Goal: Information Seeking & Learning: Check status

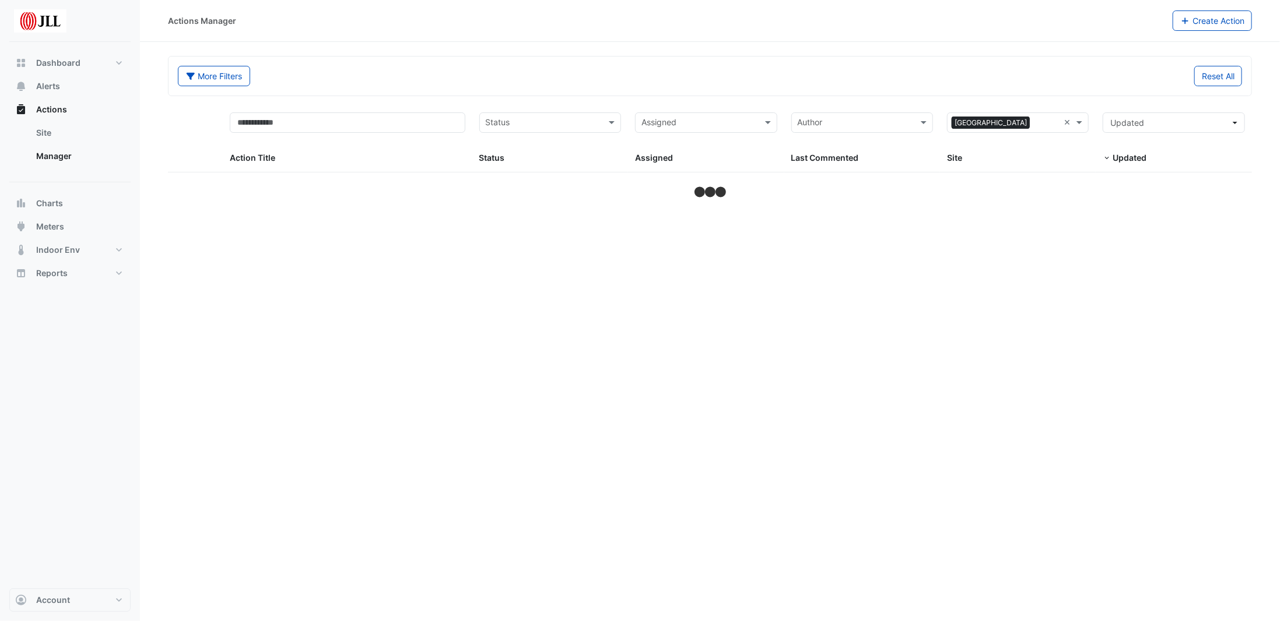
select select "***"
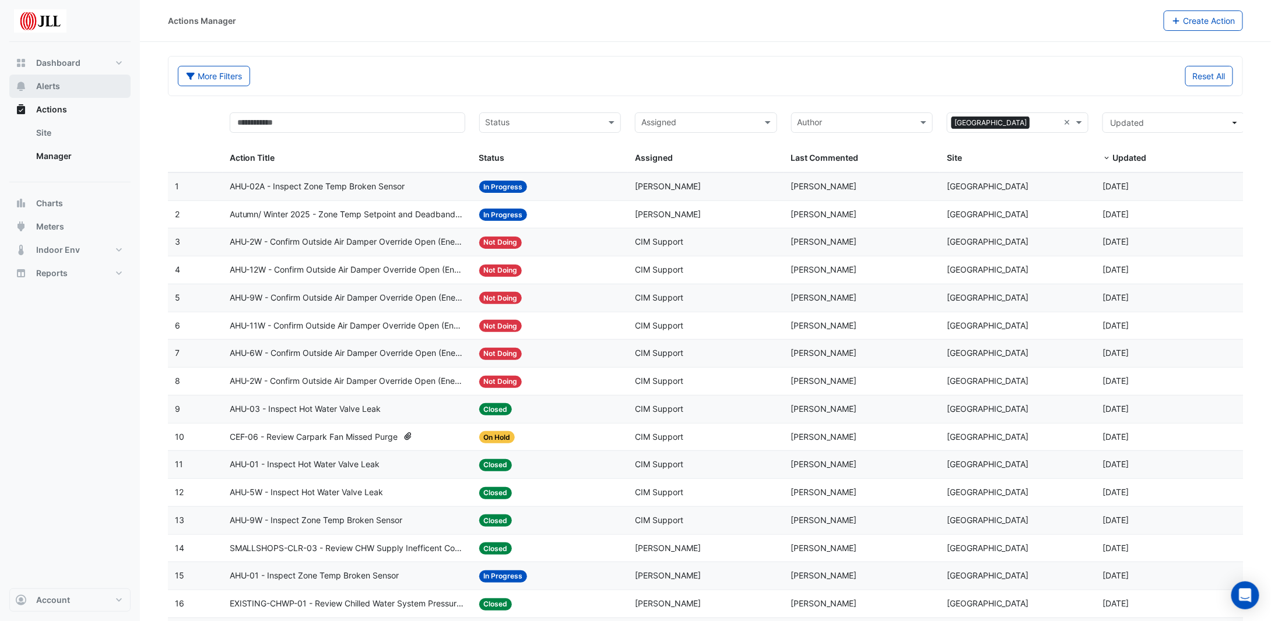
click at [53, 83] on span "Alerts" at bounding box center [48, 86] width 24 height 12
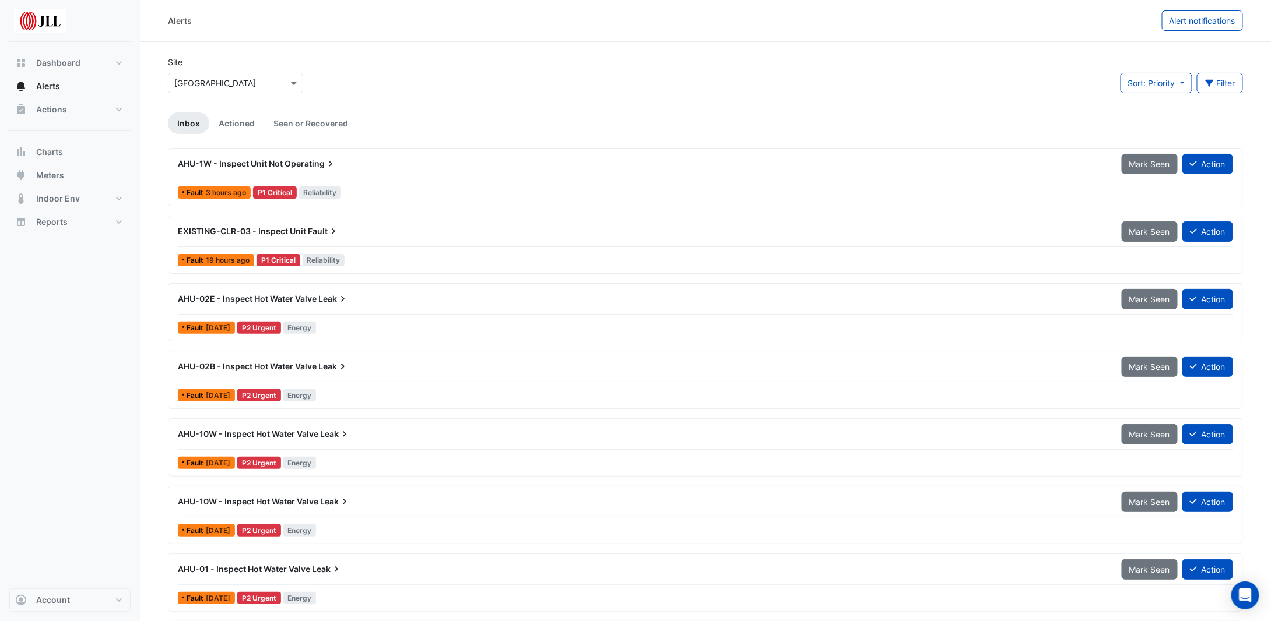
click at [272, 162] on span "AHU-1W - Inspect Unit Not" at bounding box center [230, 164] width 105 height 10
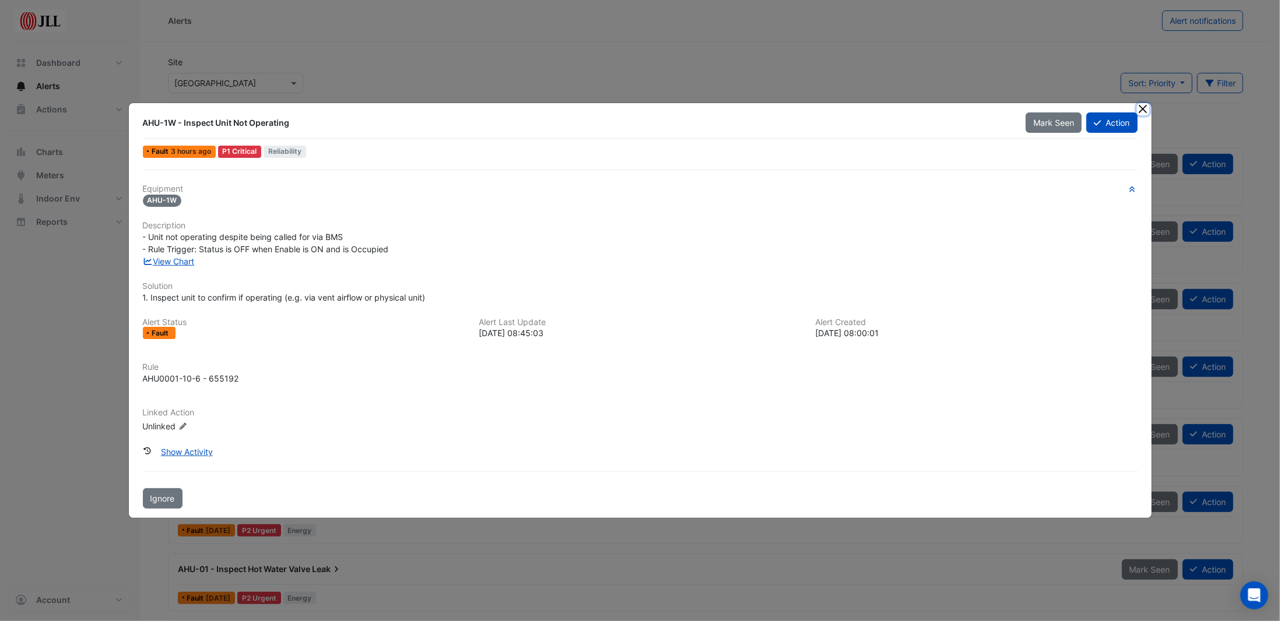
click at [1141, 109] on button "Close" at bounding box center [1143, 109] width 12 height 12
